Goal: Register for event/course

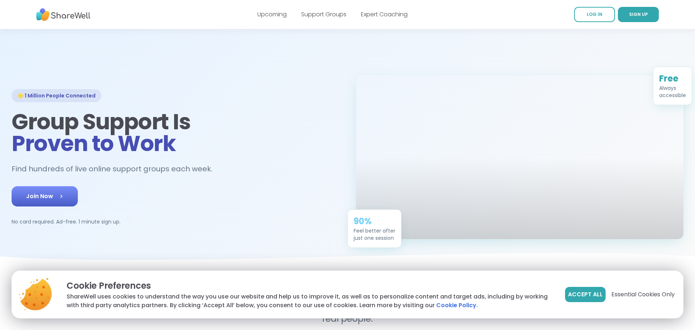
click at [46, 203] on link "Join Now" at bounding box center [45, 196] width 66 height 20
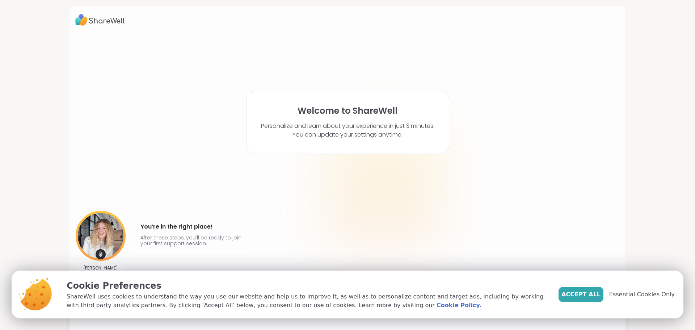
click at [587, 294] on span "Accept All" at bounding box center [581, 294] width 39 height 9
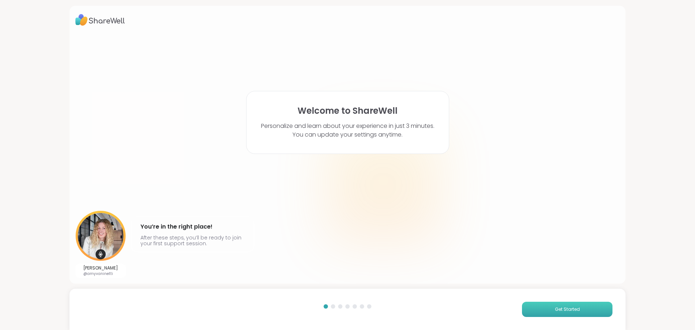
click at [550, 305] on button "Get Started" at bounding box center [567, 309] width 91 height 15
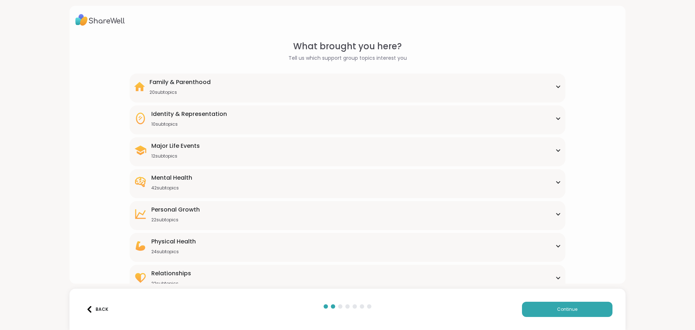
click at [176, 172] on div "Mental Health 42 subtopics Academic stress Addiction [MEDICAL_DATA] Aging Anxie…" at bounding box center [348, 183] width 436 height 29
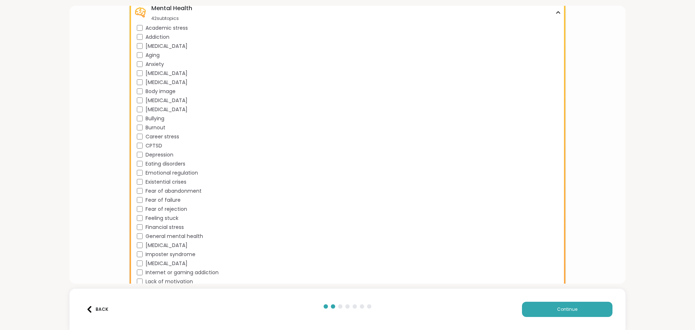
scroll to position [169, 0]
click at [142, 149] on div "CPTSD" at bounding box center [349, 146] width 424 height 8
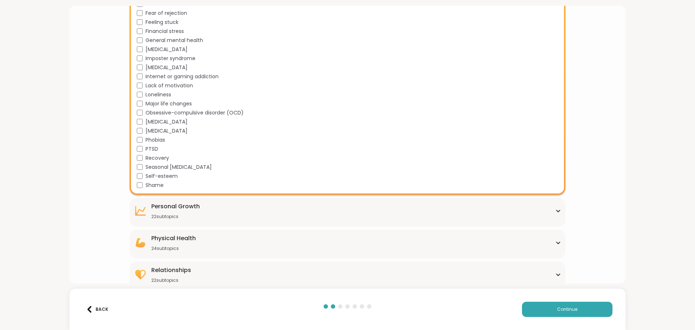
scroll to position [372, 0]
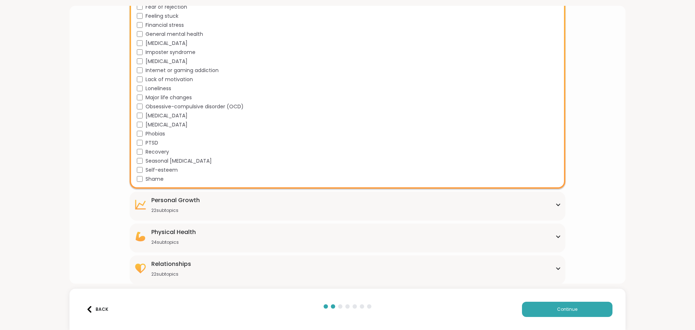
click at [541, 205] on div "Personal Growth 22 subtopics" at bounding box center [347, 204] width 427 height 17
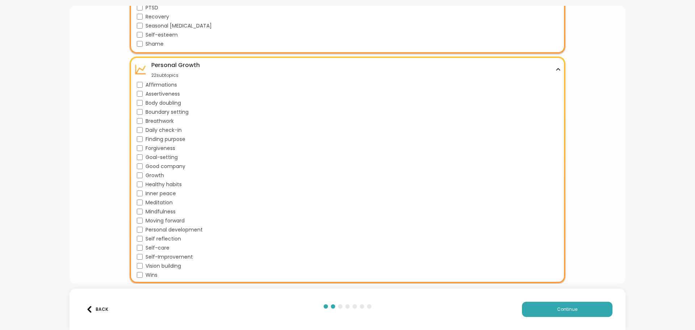
scroll to position [570, 0]
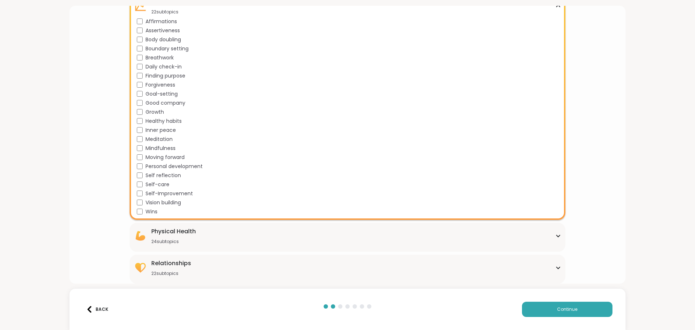
click at [195, 239] on div "24 subtopics" at bounding box center [173, 242] width 45 height 6
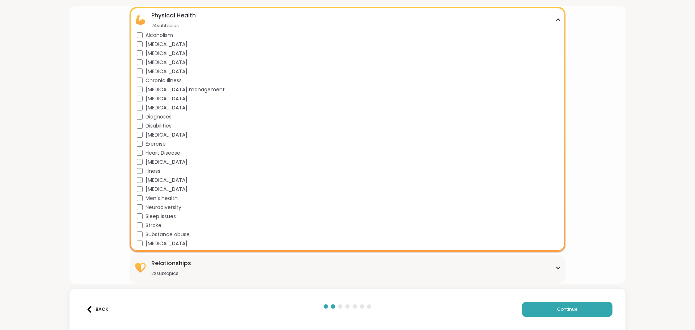
scroll to position [785, 0]
click at [546, 270] on div "Relationships 22 subtopics" at bounding box center [347, 268] width 427 height 17
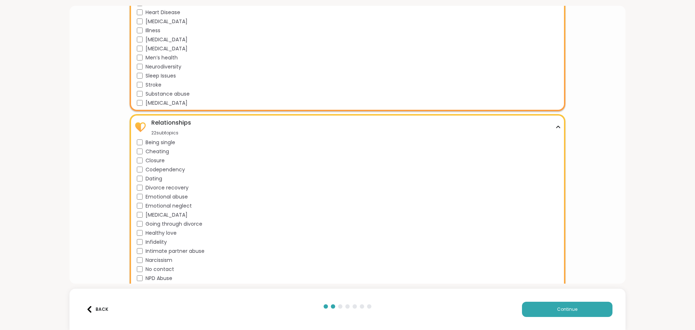
scroll to position [926, 0]
click at [139, 201] on div "Emotional abuse" at bounding box center [349, 198] width 424 height 8
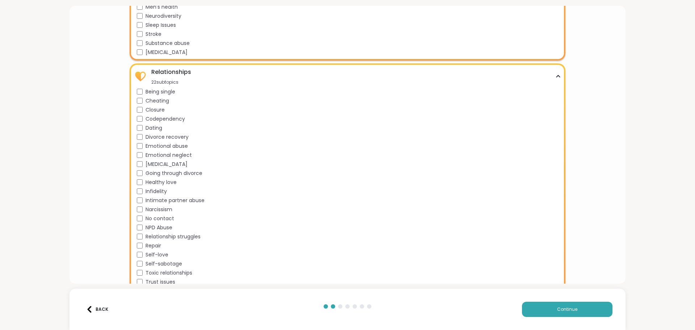
scroll to position [983, 0]
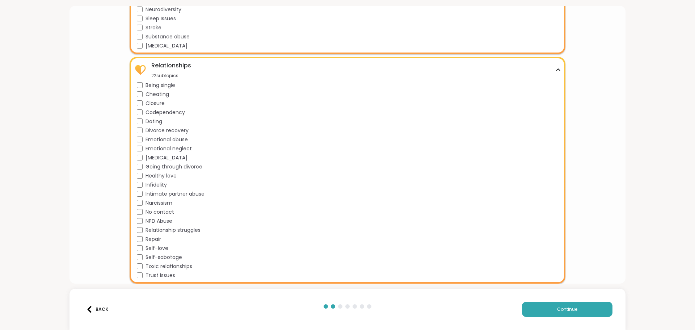
drag, startPoint x: 555, startPoint y: 309, endPoint x: 524, endPoint y: 299, distance: 32.8
click at [555, 309] on button "Continue" at bounding box center [567, 309] width 91 height 15
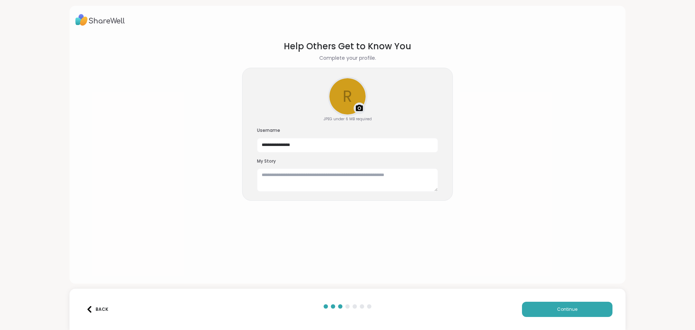
scroll to position [0, 0]
click at [284, 175] on textarea at bounding box center [347, 179] width 181 height 23
click at [282, 175] on textarea at bounding box center [347, 179] width 181 height 23
paste textarea "**********"
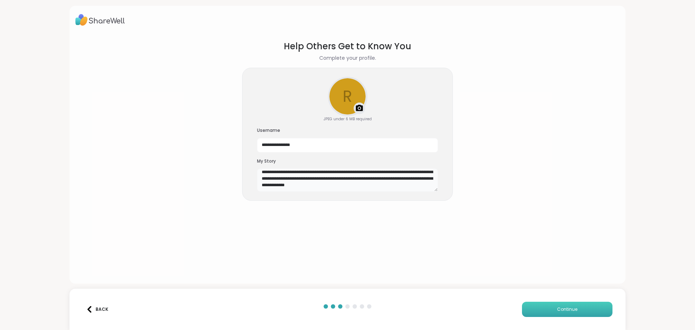
type textarea "**********"
click at [552, 315] on button "Continue" at bounding box center [567, 309] width 91 height 15
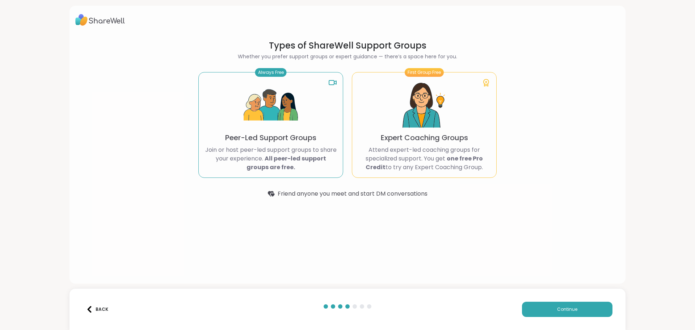
click at [285, 160] on b "All peer-led support groups are free." at bounding box center [287, 162] width 80 height 17
click at [302, 130] on div "Always Free Peer-Led Support Groups Join or host peer-led support groups to sha…" at bounding box center [270, 125] width 145 height 106
click at [445, 134] on p "Expert Coaching Groups" at bounding box center [424, 138] width 87 height 10
click at [582, 303] on button "Continue" at bounding box center [567, 309] width 91 height 15
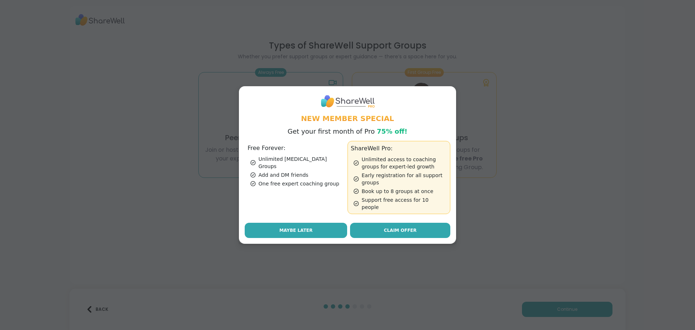
click at [301, 231] on button "Maybe Later" at bounding box center [296, 230] width 102 height 15
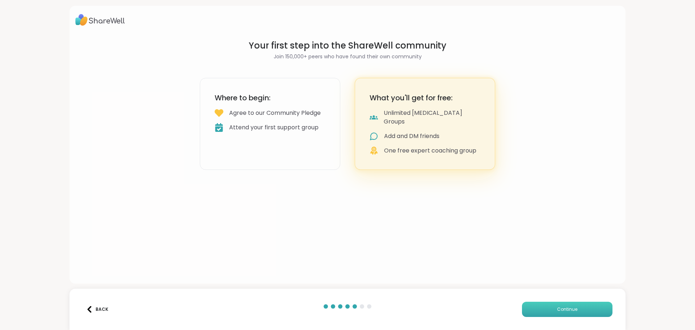
click at [561, 303] on button "Continue" at bounding box center [567, 309] width 91 height 15
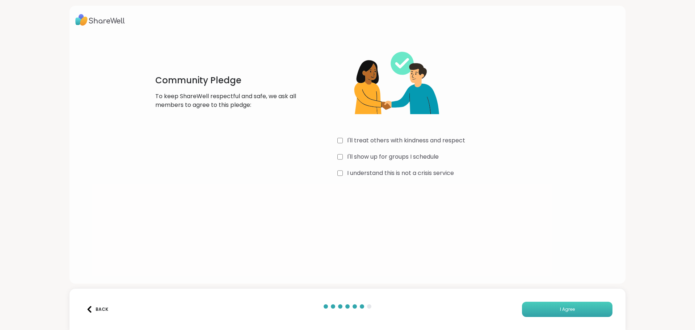
click at [568, 310] on span "I Agree" at bounding box center [567, 309] width 15 height 7
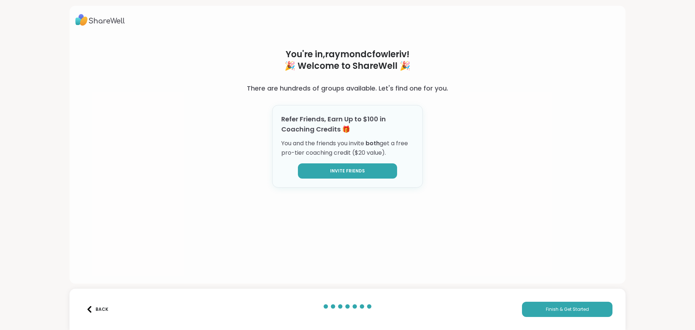
click at [346, 174] on button "Invite Friends" at bounding box center [347, 170] width 99 height 15
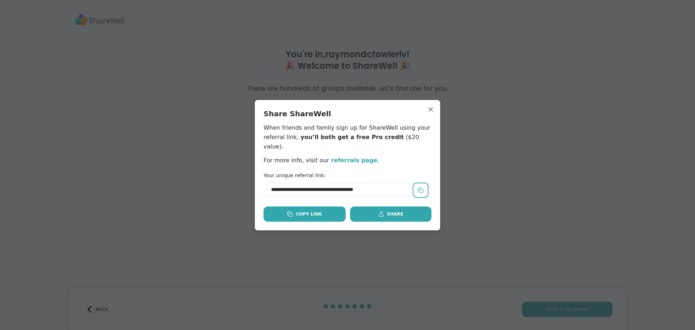
click at [318, 213] on button "Copy Link" at bounding box center [305, 213] width 82 height 15
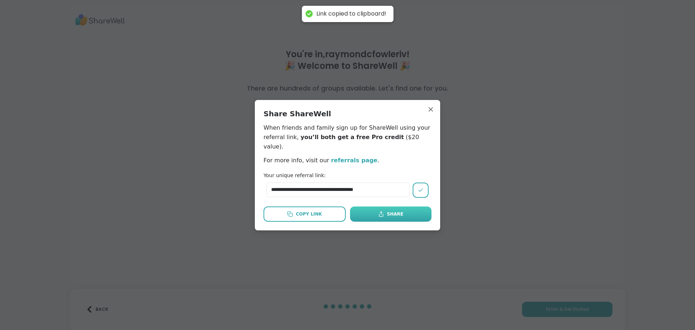
click at [383, 213] on button "Share" at bounding box center [390, 213] width 81 height 15
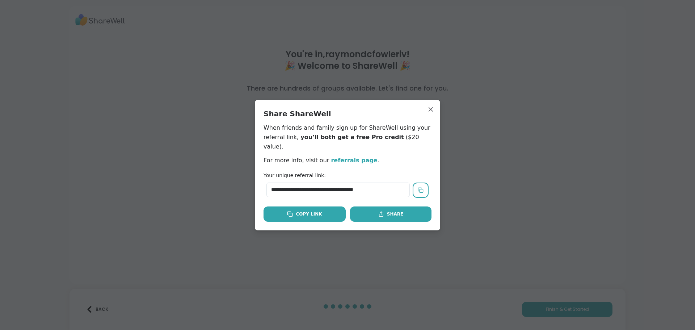
click at [319, 213] on button "Copy Link" at bounding box center [305, 213] width 82 height 15
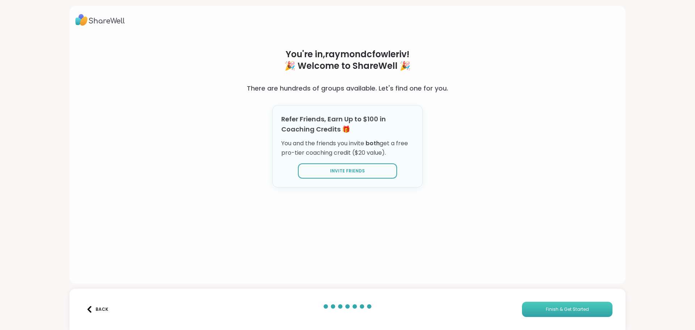
click at [579, 314] on button "Finish & Get Started" at bounding box center [567, 309] width 91 height 15
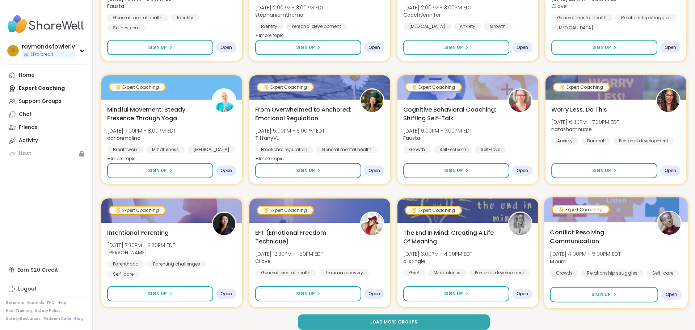
scroll to position [930, 0]
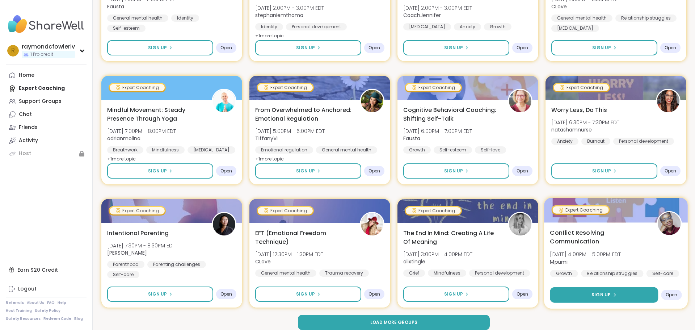
click at [609, 301] on button "Sign Up" at bounding box center [604, 295] width 108 height 16
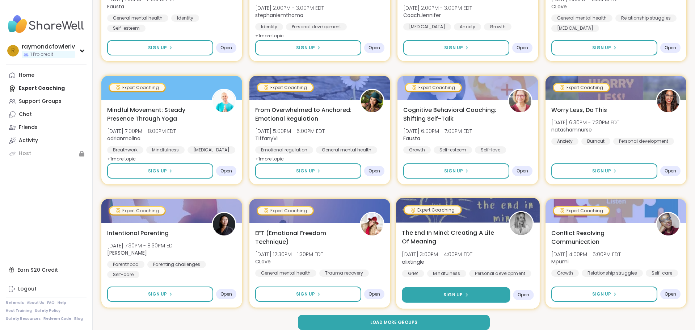
click at [421, 291] on button "Sign Up" at bounding box center [456, 295] width 108 height 16
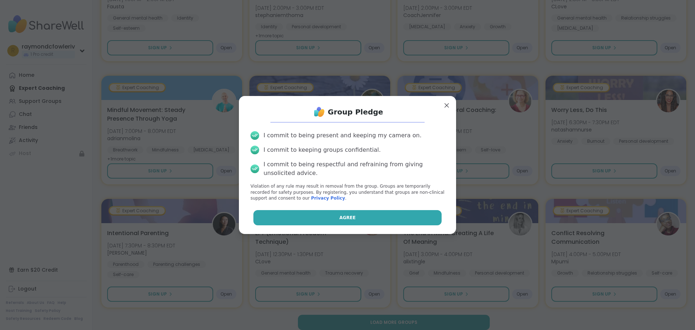
click at [335, 223] on button "Agree" at bounding box center [347, 217] width 189 height 15
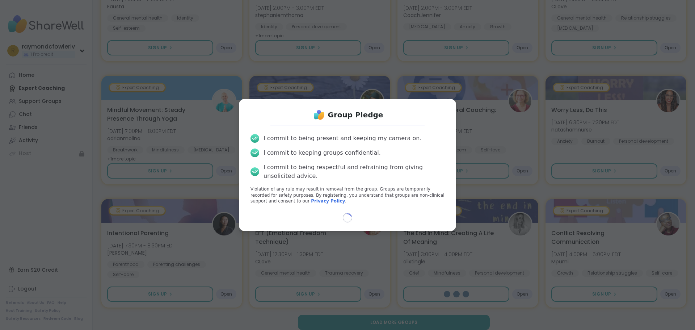
select select "**"
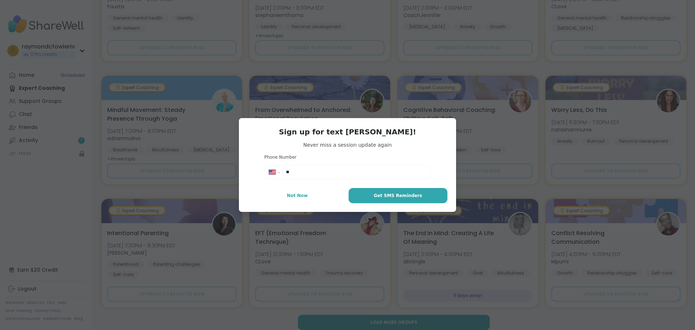
click at [318, 165] on div "**********" at bounding box center [347, 172] width 167 height 14
click at [316, 173] on input "**" at bounding box center [356, 171] width 140 height 7
type input "**********"
click at [402, 200] on button "Get SMS Reminders" at bounding box center [398, 195] width 99 height 15
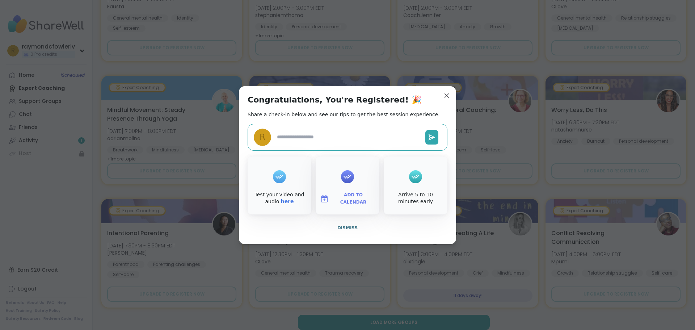
click at [357, 199] on span "Add to Calendar" at bounding box center [353, 199] width 43 height 14
click at [344, 133] on button "Google Calendar" at bounding box center [347, 133] width 55 height 16
click at [311, 107] on div "Congratulations, You're Registered! 🎉 Share a check-in below and see our tips t…" at bounding box center [347, 165] width 217 height 158
click at [346, 131] on button "Google Calendar" at bounding box center [347, 133] width 55 height 16
click at [427, 100] on div "Congratulations, You're Registered! 🎉 Share a check-in below and see our tips t…" at bounding box center [347, 165] width 217 height 158
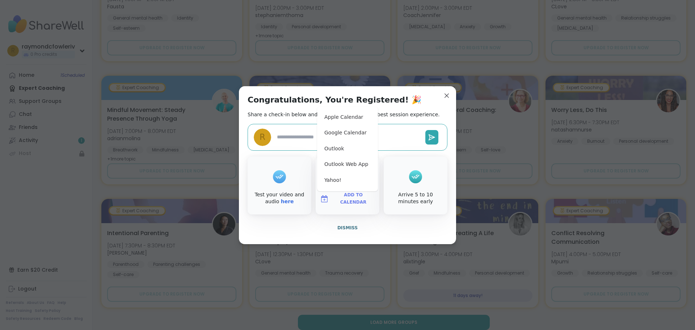
click at [447, 89] on div "Congratulations, You're Registered! 🎉 Share a check-in below and see our tips t…" at bounding box center [347, 165] width 217 height 158
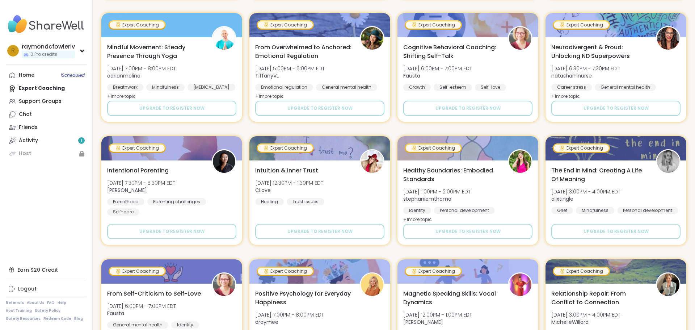
scroll to position [0, 0]
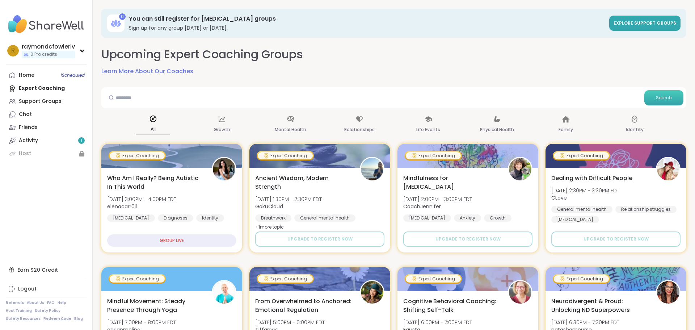
click at [651, 98] on button "Search" at bounding box center [664, 97] width 39 height 15
click at [137, 95] on input "text" at bounding box center [372, 97] width 537 height 14
type input "*"
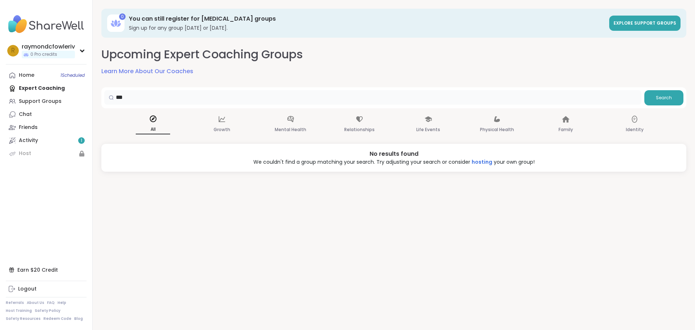
drag, startPoint x: 121, startPoint y: 97, endPoint x: 99, endPoint y: 98, distance: 21.8
click at [99, 98] on div "0 You can still register for peer support groups Sign up for any group today or…" at bounding box center [394, 165] width 603 height 330
type input "****"
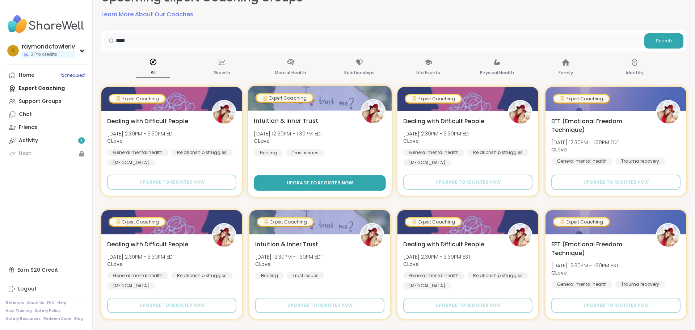
scroll to position [56, 0]
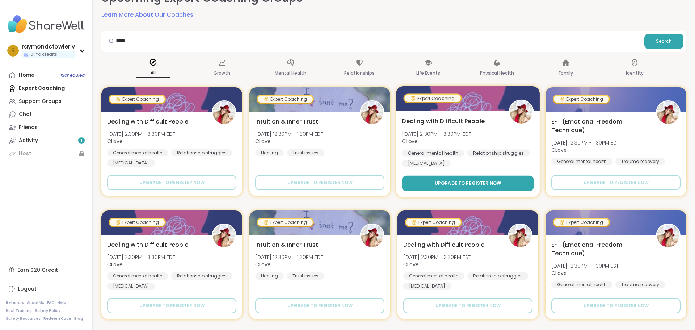
click at [455, 190] on button "Upgrade to register now" at bounding box center [468, 184] width 132 height 16
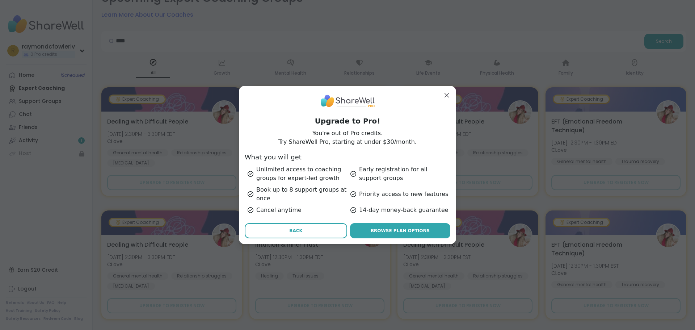
click at [301, 232] on span "Back" at bounding box center [295, 230] width 13 height 7
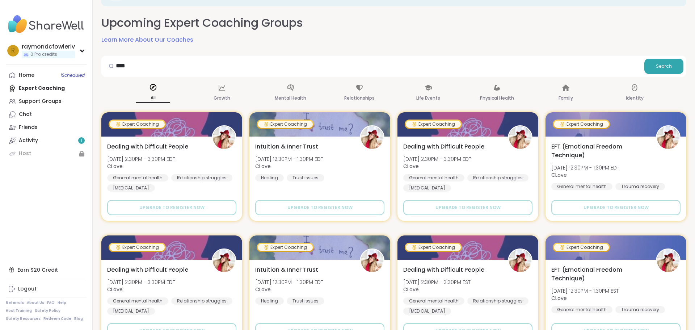
scroll to position [0, 0]
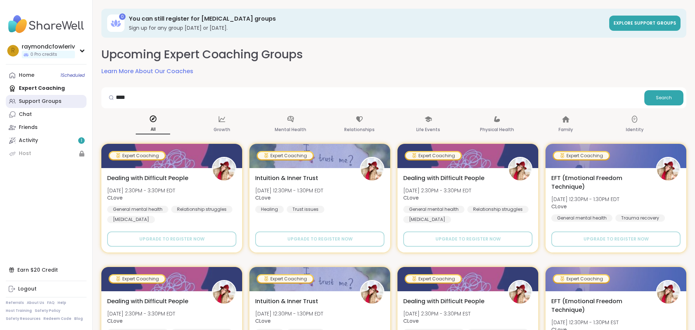
click at [37, 105] on link "Support Groups" at bounding box center [46, 101] width 81 height 13
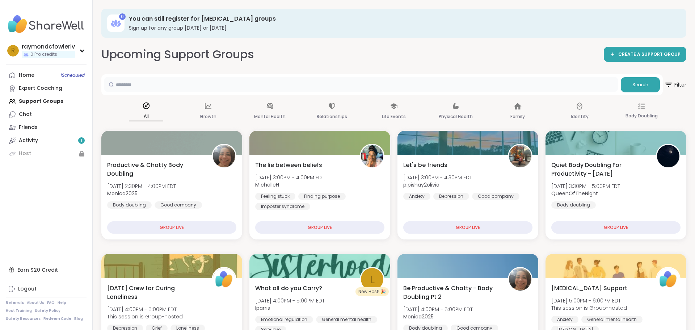
click at [156, 84] on input "text" at bounding box center [361, 84] width 514 height 14
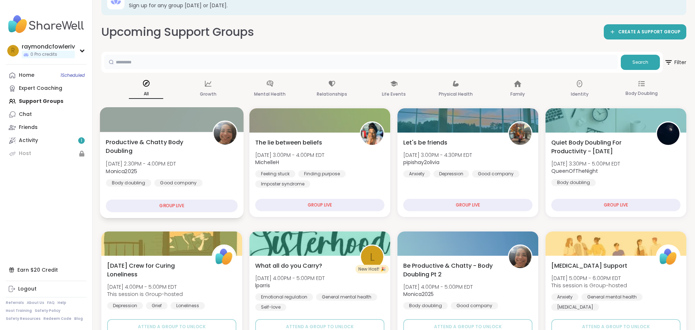
scroll to position [23, 0]
drag, startPoint x: 152, startPoint y: 51, endPoint x: 147, endPoint y: 56, distance: 7.2
click at [152, 52] on div "Search" at bounding box center [382, 61] width 562 height 21
click at [146, 59] on input "text" at bounding box center [361, 61] width 514 height 14
type input "****"
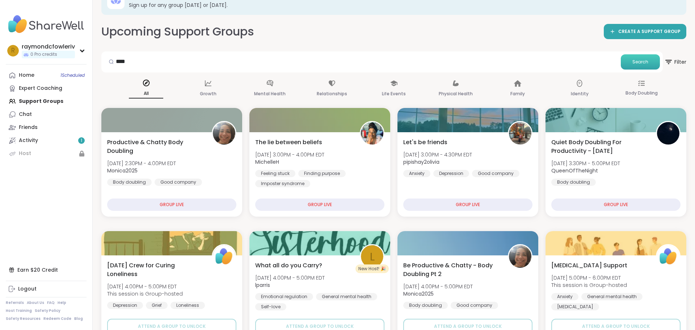
click at [633, 63] on button "Search" at bounding box center [640, 61] width 39 height 15
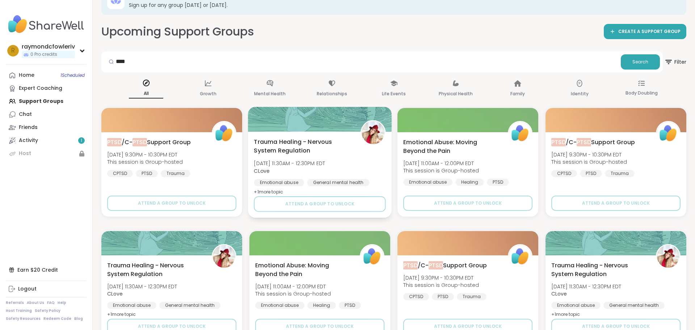
scroll to position [23, 0]
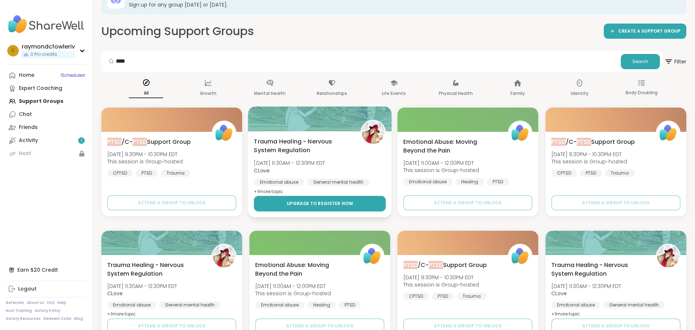
click at [318, 197] on button "Upgrade to register now" at bounding box center [320, 204] width 132 height 16
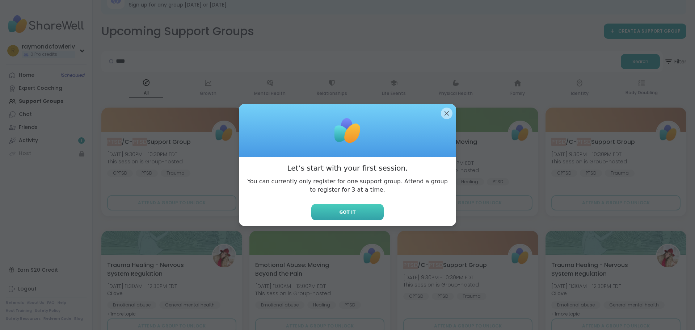
click at [337, 217] on button "Got it" at bounding box center [347, 212] width 72 height 16
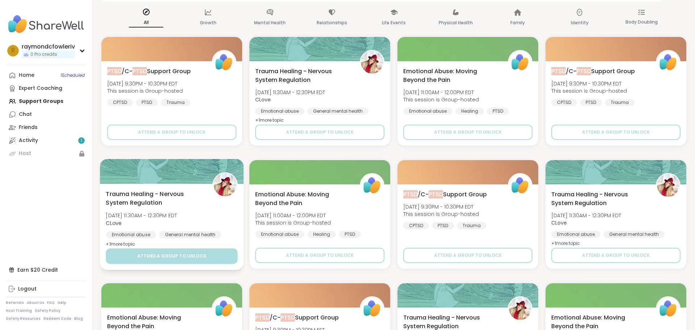
scroll to position [93, 0]
click at [175, 261] on button "Upgrade to register now" at bounding box center [172, 257] width 132 height 16
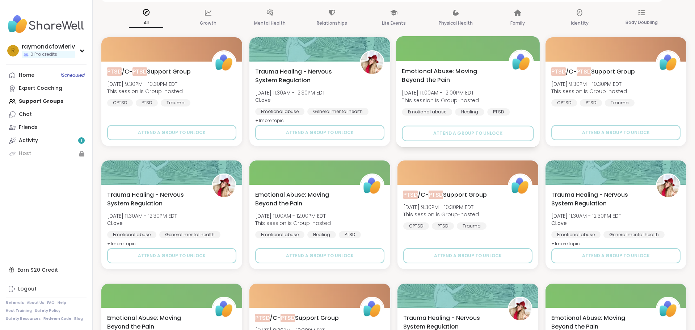
drag, startPoint x: 448, startPoint y: 96, endPoint x: 446, endPoint y: 106, distance: 10.4
click at [462, 136] on span "Upgrade to register now" at bounding box center [468, 133] width 67 height 7
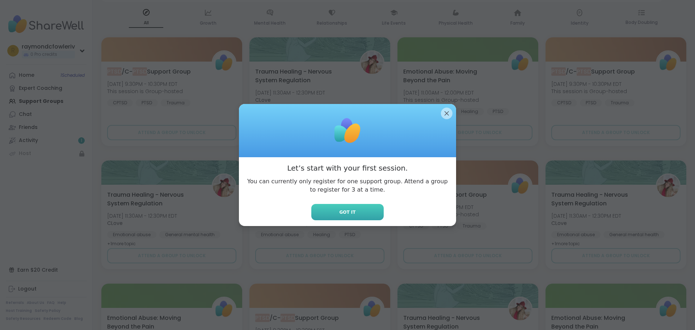
click at [362, 209] on button "Got it" at bounding box center [347, 212] width 72 height 16
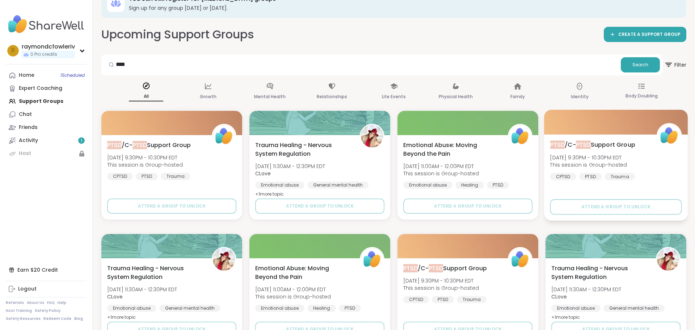
scroll to position [0, 0]
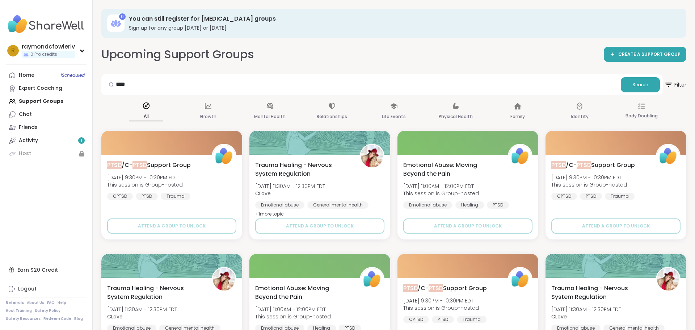
drag, startPoint x: 88, startPoint y: 21, endPoint x: 200, endPoint y: 35, distance: 113.5
click at [69, 27] on nav "r raymondcfowleriv 0 Pro credits Profile Membership Settings Help Home 1 Schedu…" at bounding box center [46, 165] width 93 height 330
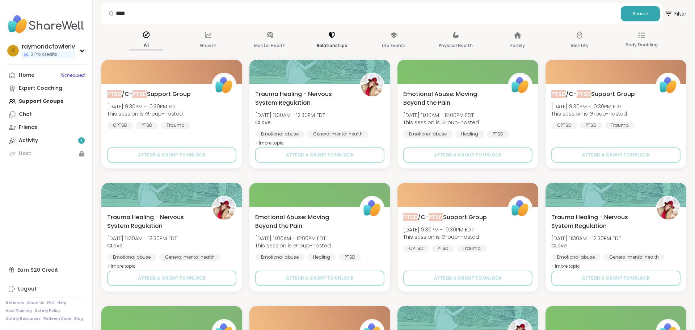
scroll to position [71, 0]
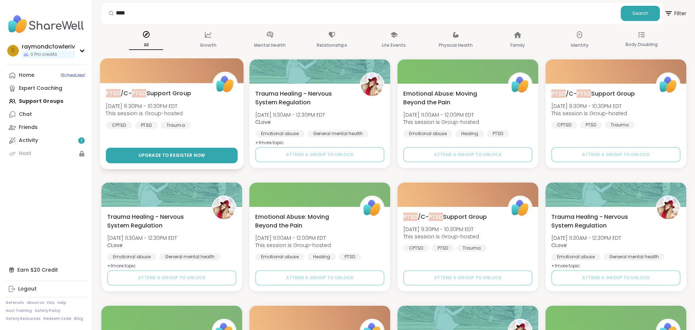
click at [145, 154] on span "Upgrade to register now" at bounding box center [172, 155] width 67 height 7
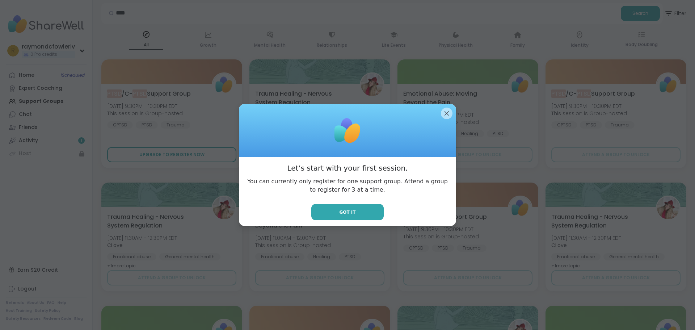
scroll to position [72, 0]
click at [339, 213] on button "Got it" at bounding box center [347, 212] width 72 height 16
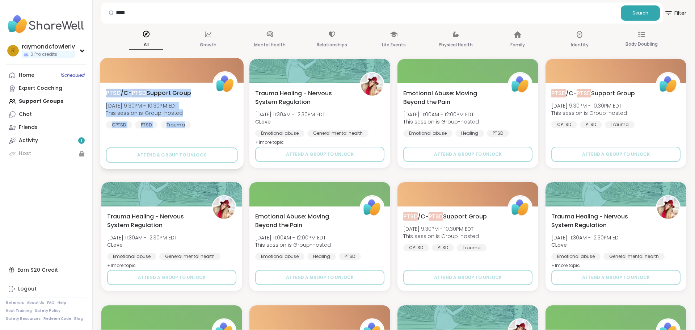
drag, startPoint x: 101, startPoint y: 88, endPoint x: 199, endPoint y: 125, distance: 104.4
copy div "PTSD /C- PTSD Support Group Sun, Oct 12 | 9:30PM - 10:30PM EDT This session is …"
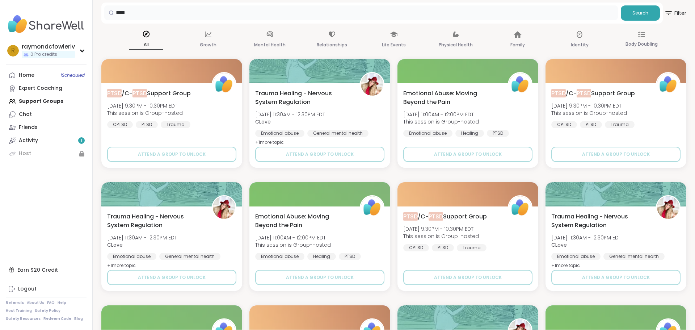
drag, startPoint x: 144, startPoint y: 17, endPoint x: 109, endPoint y: 8, distance: 36.6
click at [106, 10] on div "****" at bounding box center [361, 12] width 514 height 14
